Goal: Find specific page/section: Find specific page/section

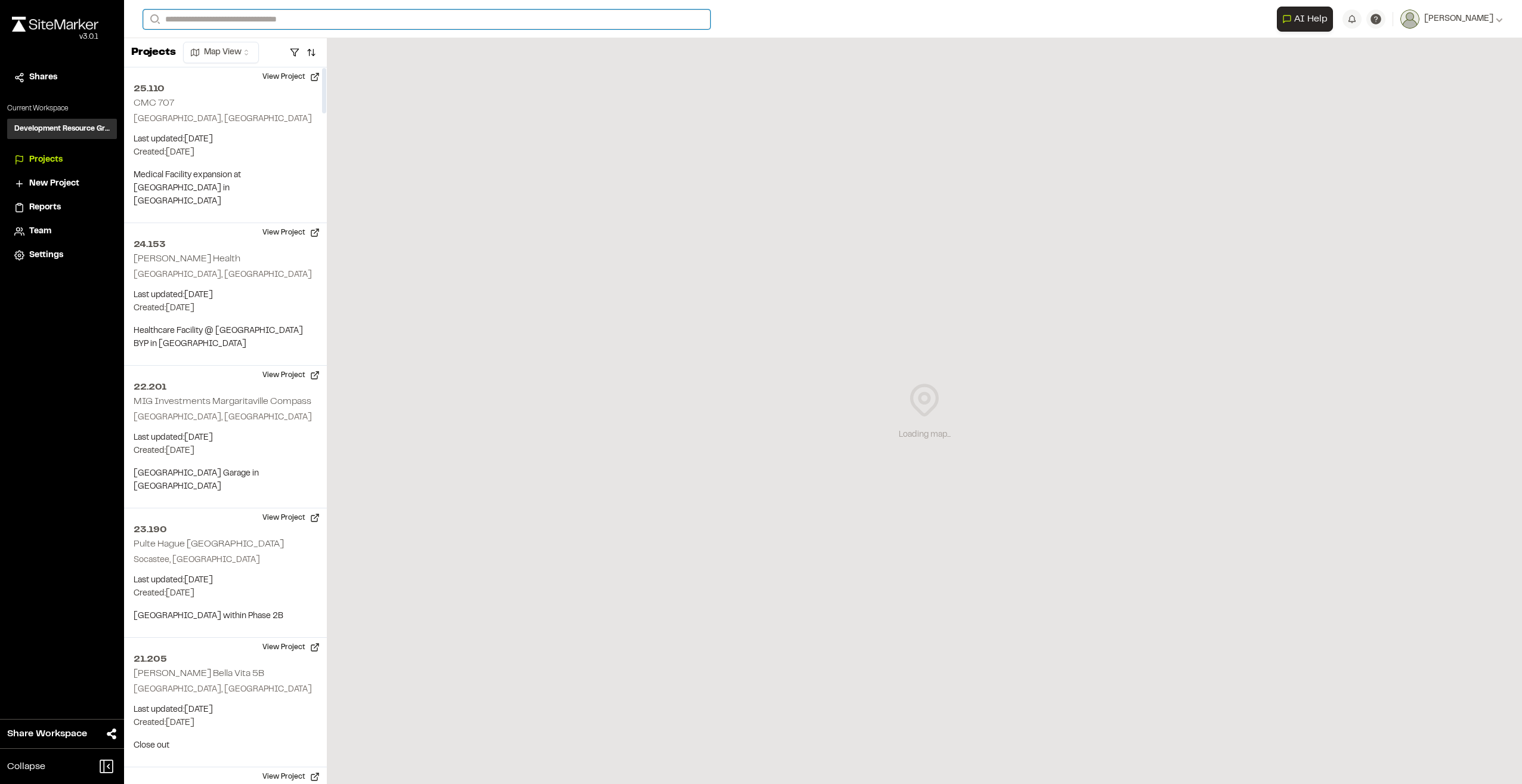
click at [251, 19] on input "Search" at bounding box center [427, 19] width 567 height 20
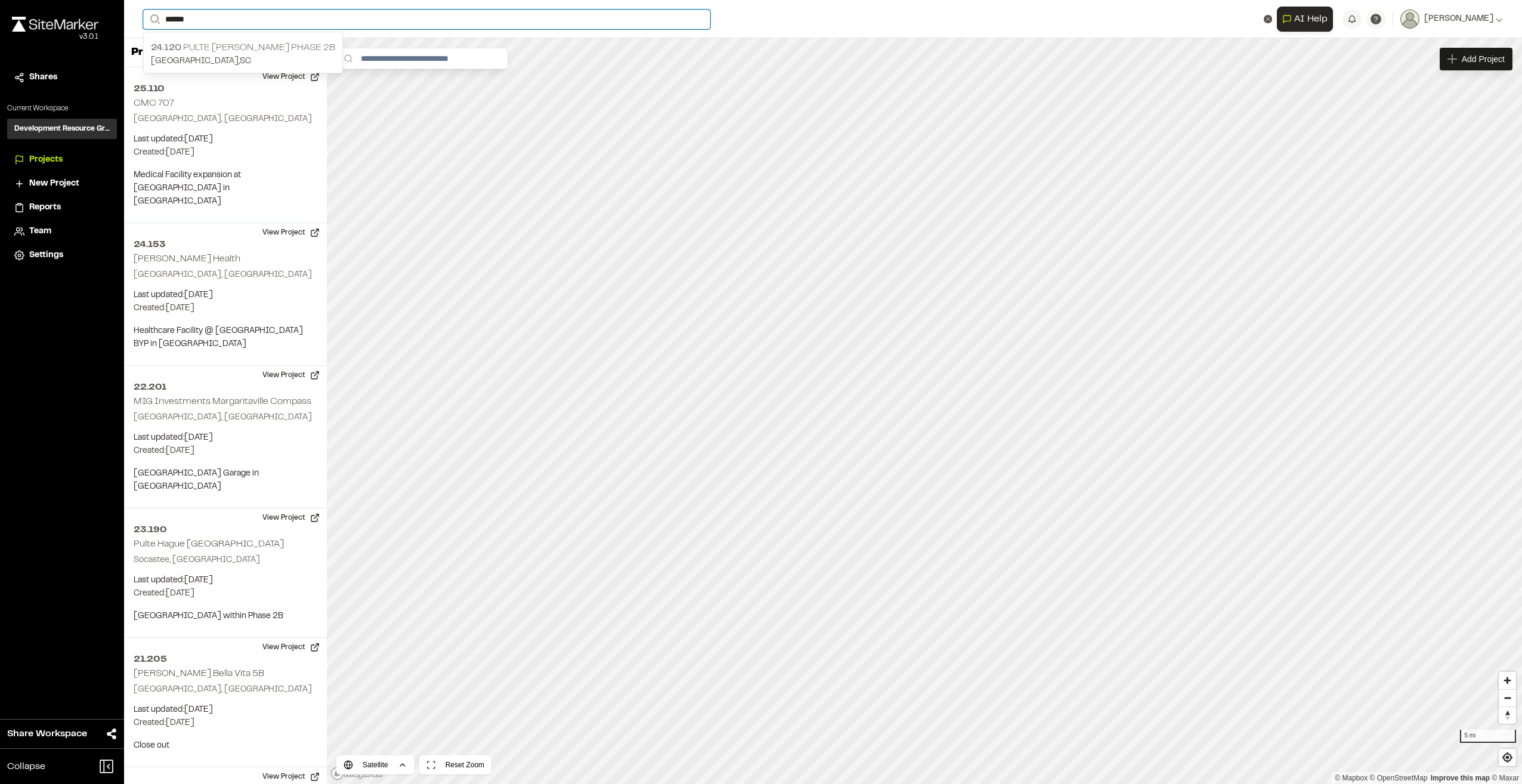
type input "******"
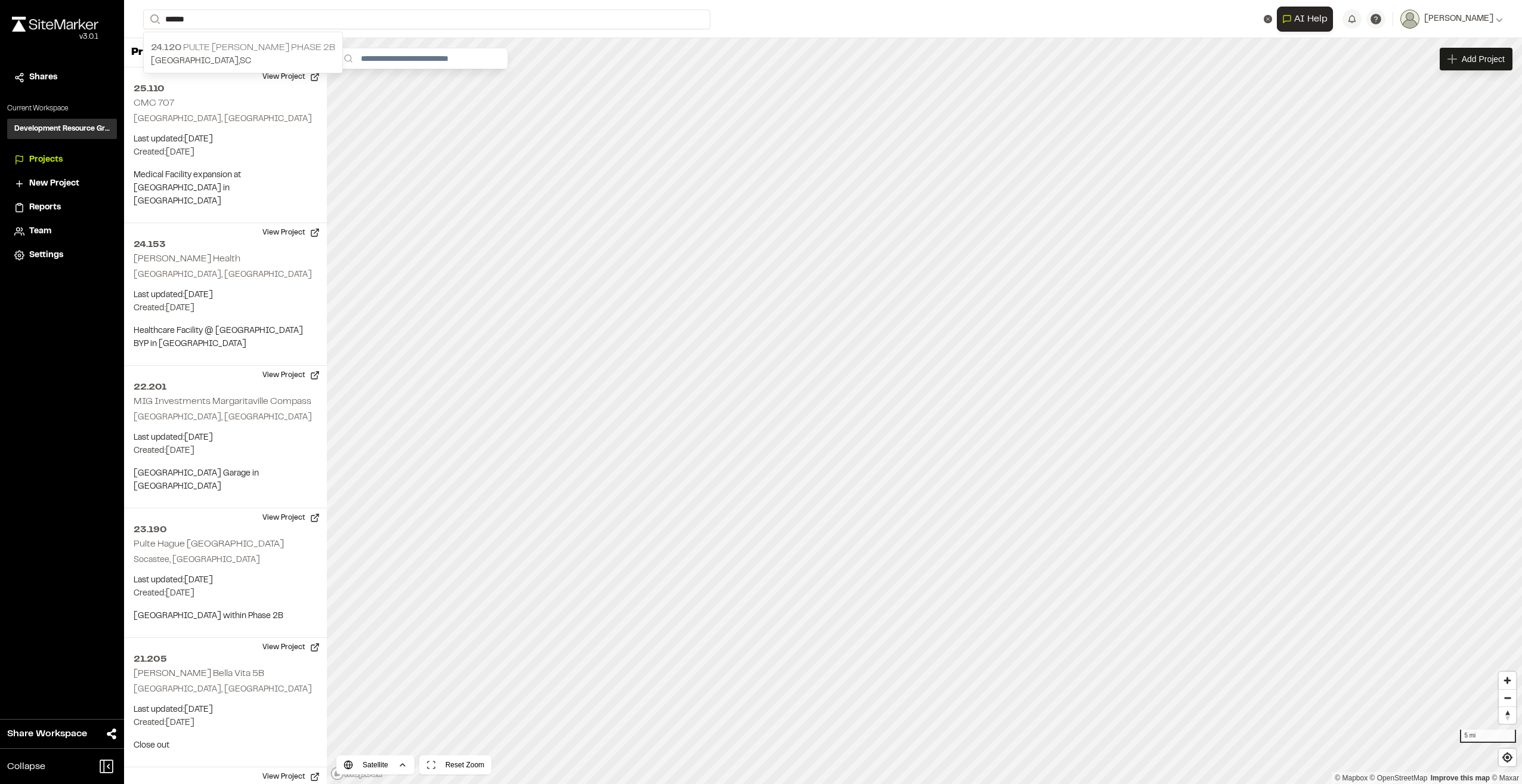
click at [249, 52] on p "24.120 [GEOGRAPHIC_DATA][PERSON_NAME] Phase 2B" at bounding box center [243, 47] width 184 height 14
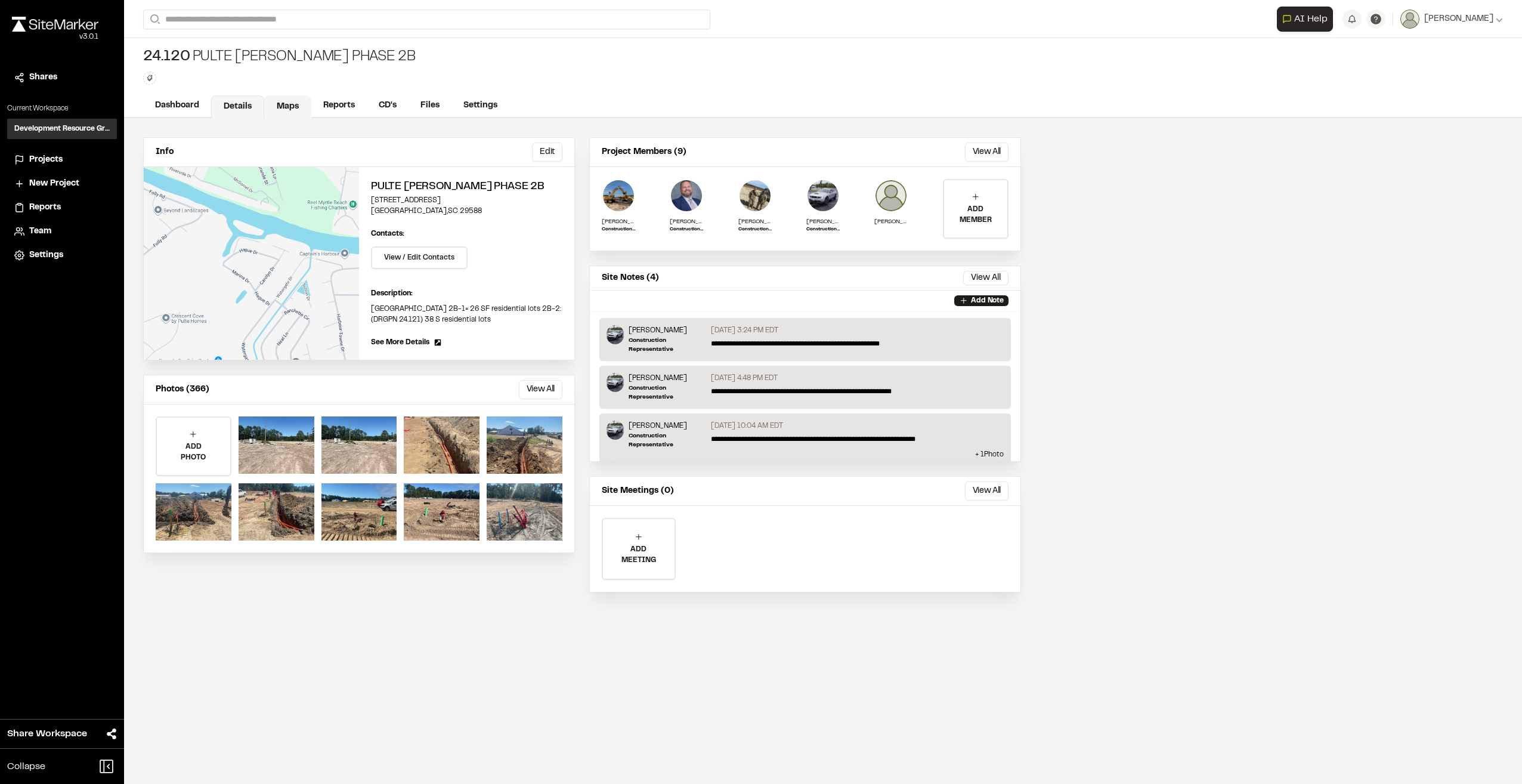
click at [290, 104] on link "Maps" at bounding box center [288, 107] width 47 height 22
